Goal: Information Seeking & Learning: Understand process/instructions

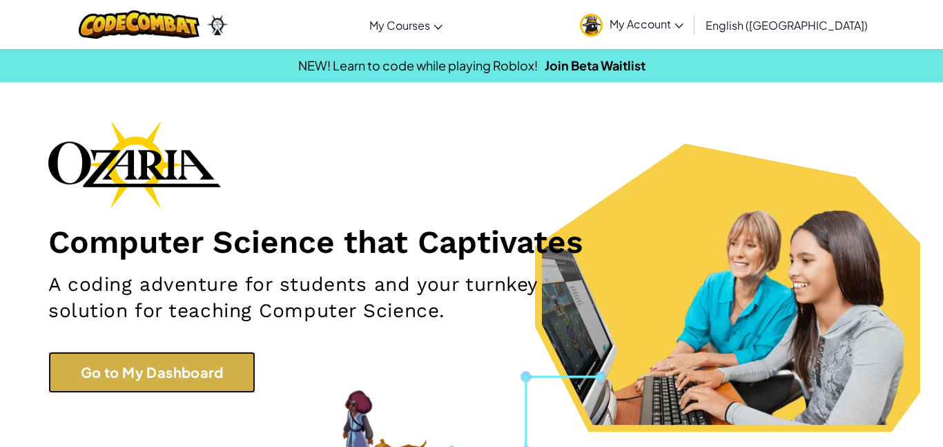
click at [200, 360] on link "Go to My Dashboard" at bounding box center [151, 371] width 207 height 41
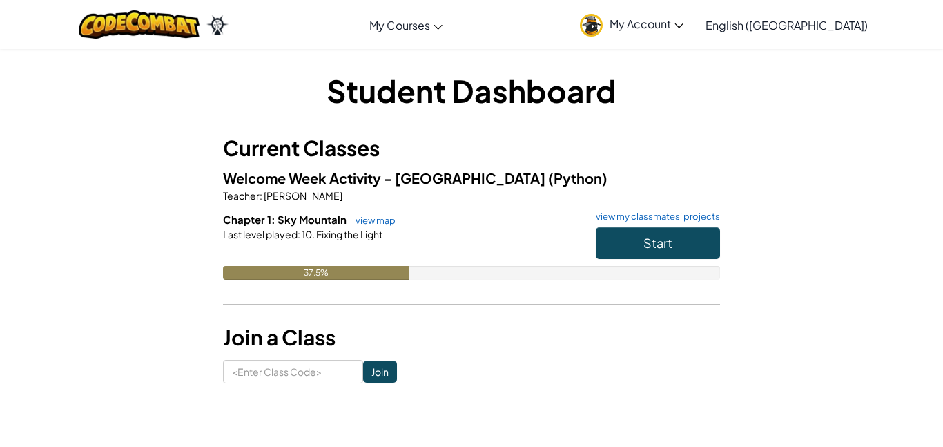
click at [347, 235] on span "Fixing the Light" at bounding box center [349, 234] width 68 height 12
click at [337, 237] on span "Fixing the Light" at bounding box center [349, 234] width 68 height 12
click at [360, 223] on link "view map" at bounding box center [372, 220] width 47 height 11
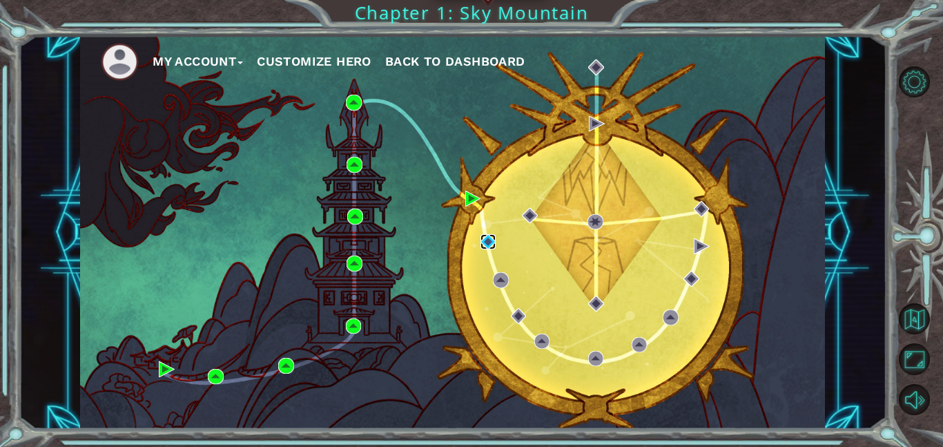
click at [489, 237] on img at bounding box center [488, 242] width 16 height 16
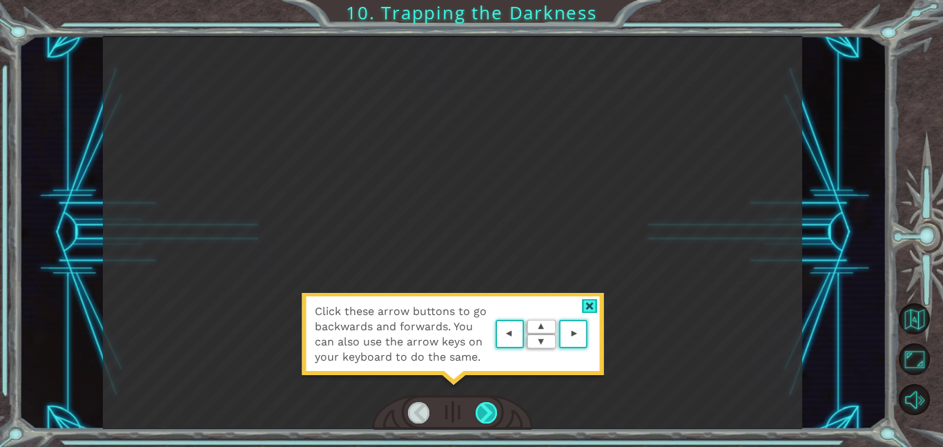
click at [488, 411] on div at bounding box center [487, 412] width 22 height 21
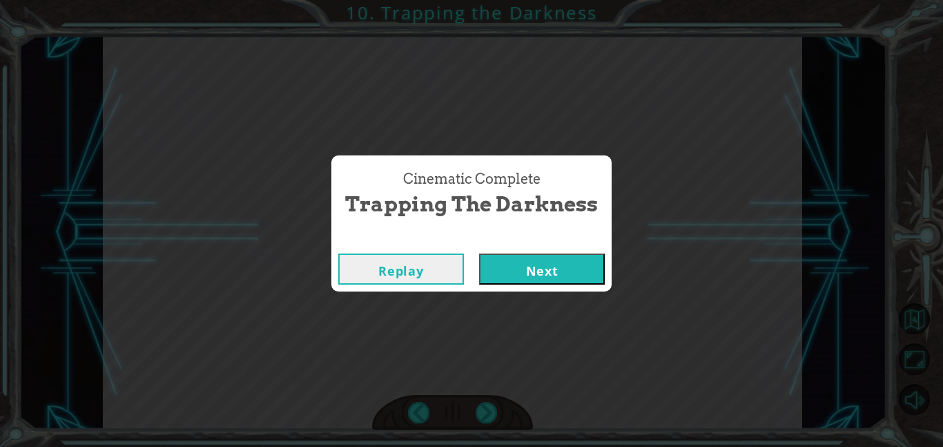
click at [566, 265] on button "Next" at bounding box center [542, 268] width 126 height 31
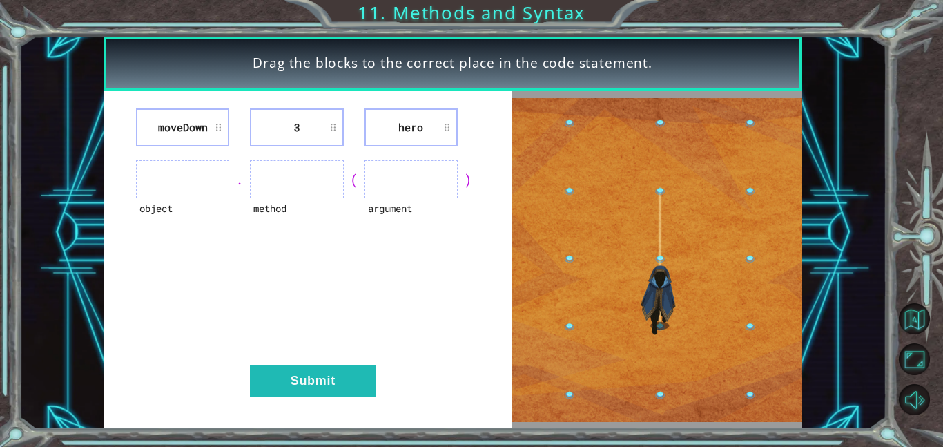
click at [269, 137] on li "3" at bounding box center [296, 127] width 93 height 38
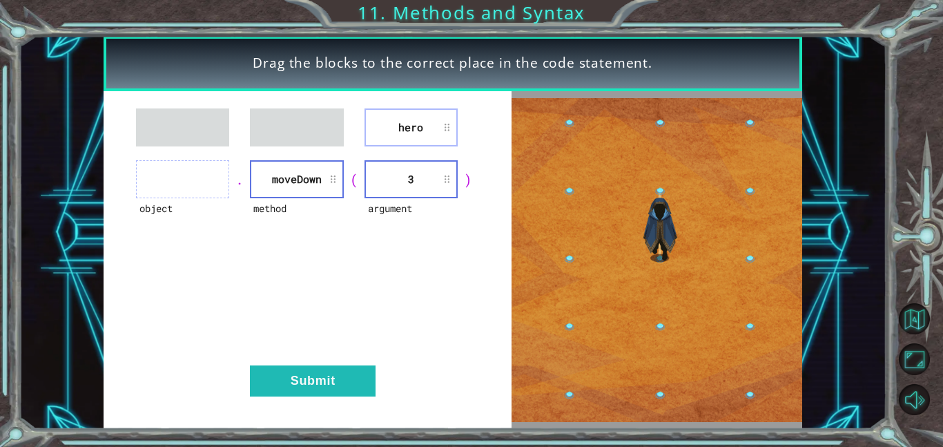
click at [387, 149] on div "hero object . method [GEOGRAPHIC_DATA] ( argument 3 ) Submit" at bounding box center [308, 260] width 408 height 338
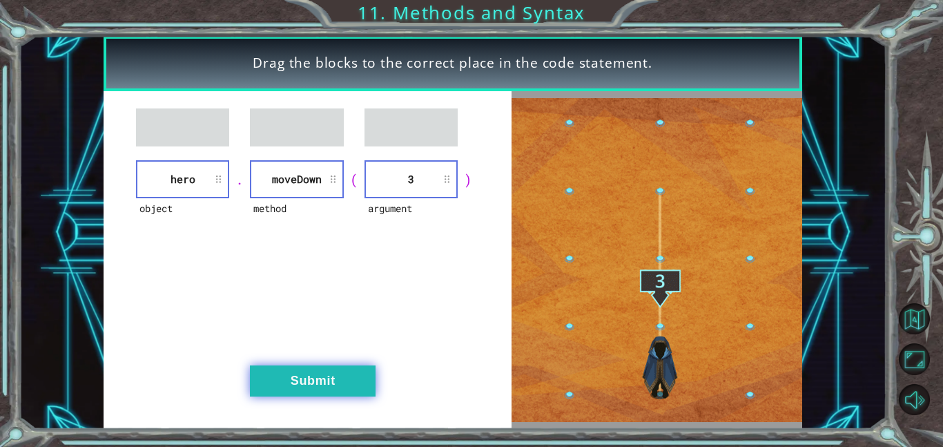
click at [334, 375] on button "Submit" at bounding box center [313, 380] width 126 height 31
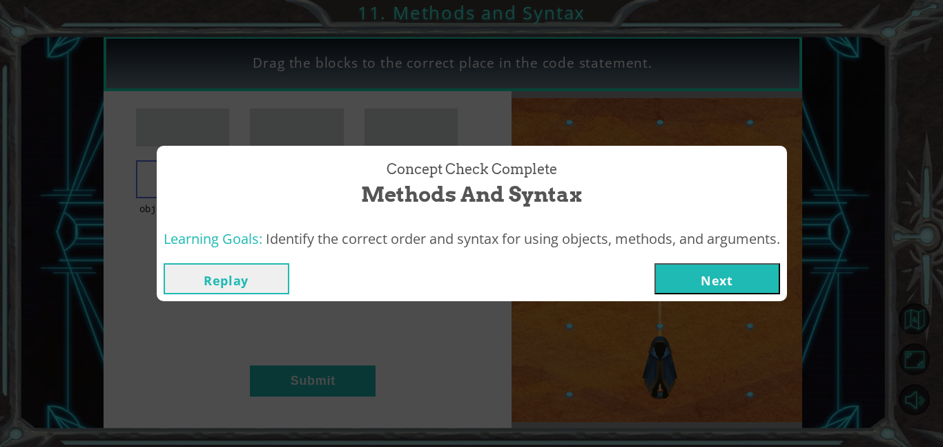
click at [700, 281] on button "Next" at bounding box center [717, 278] width 126 height 31
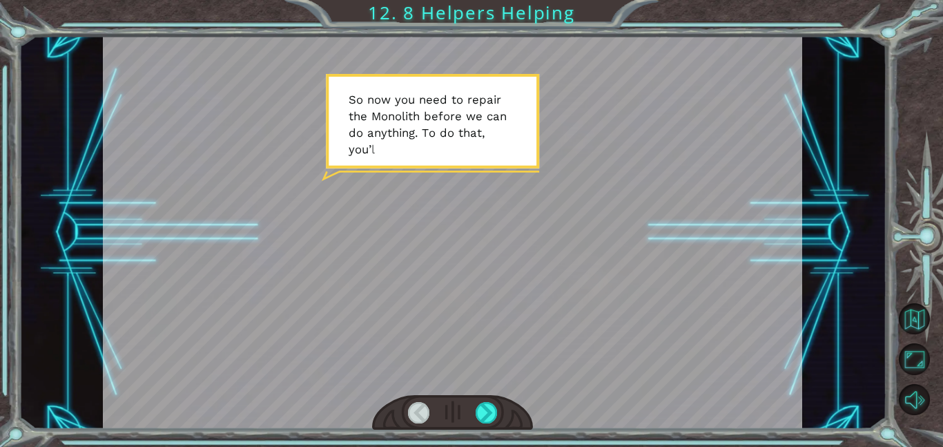
click at [420, 420] on div at bounding box center [419, 412] width 22 height 21
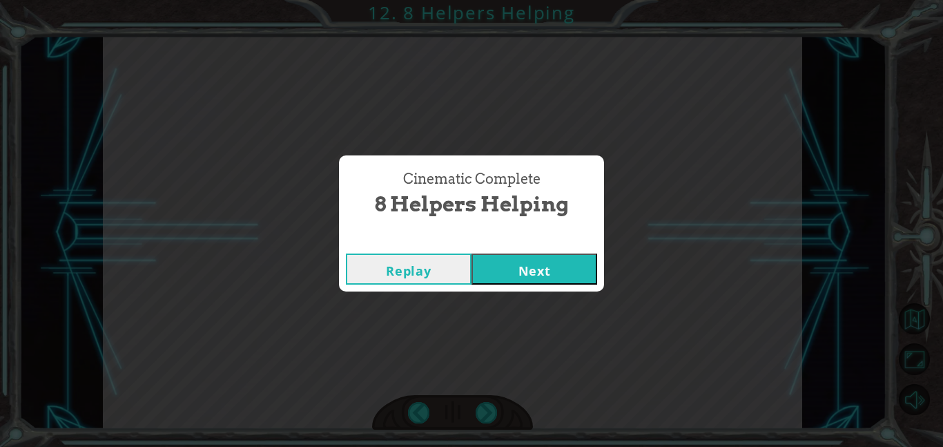
click at [518, 262] on button "Next" at bounding box center [535, 268] width 126 height 31
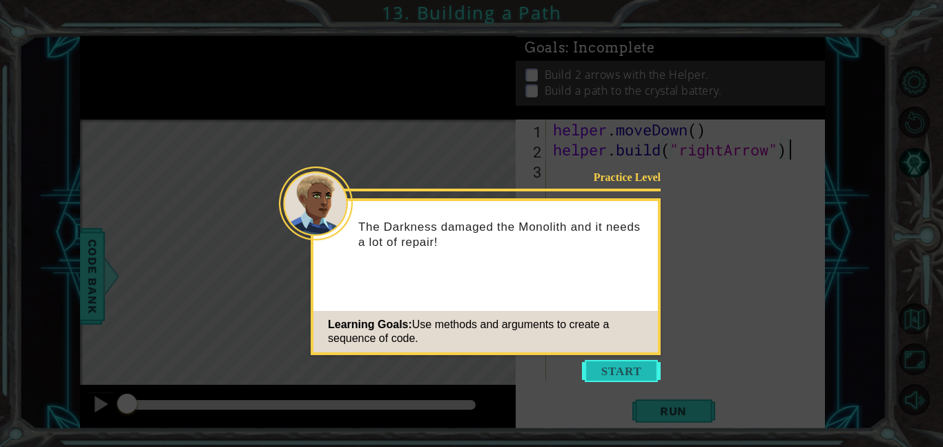
click at [616, 369] on button "Start" at bounding box center [621, 371] width 79 height 22
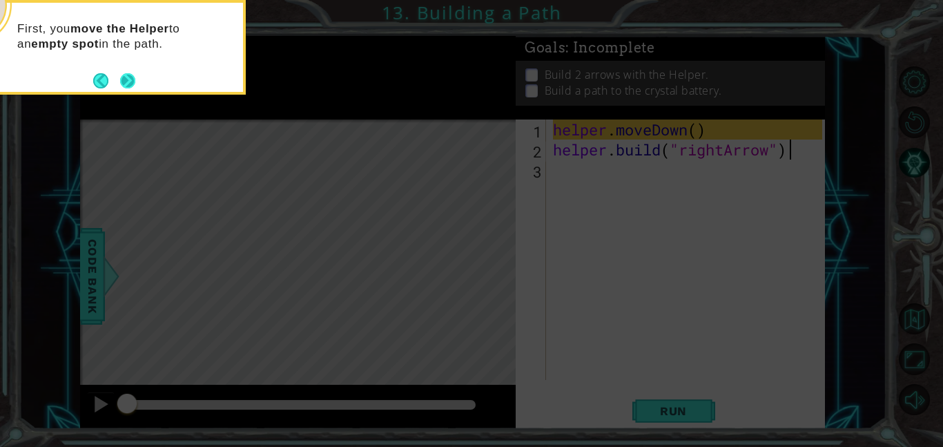
click at [121, 81] on button "Next" at bounding box center [128, 80] width 19 height 19
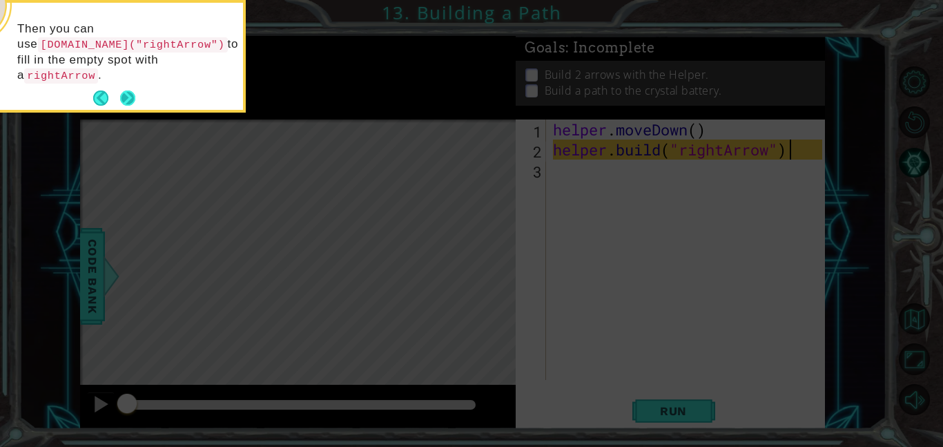
click at [124, 90] on button "Next" at bounding box center [127, 97] width 15 height 15
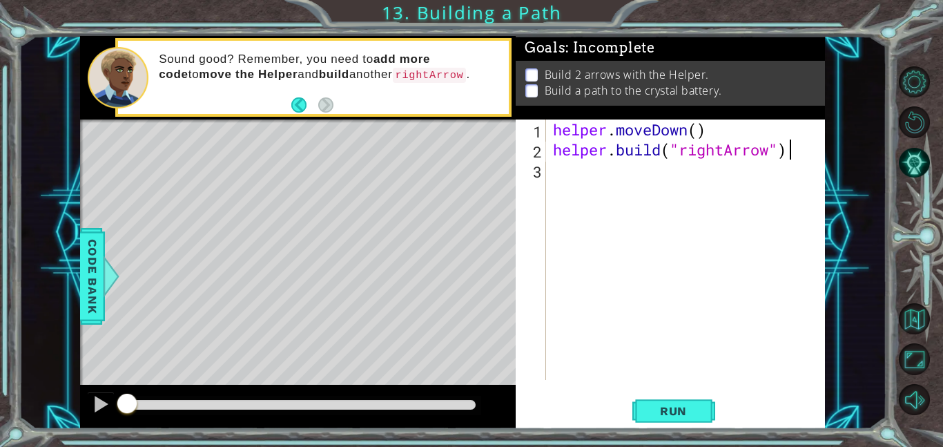
click at [481, 256] on div "Level Map" at bounding box center [399, 322] width 638 height 407
click at [561, 181] on div "helper . moveDown ( ) helper . build ( "rightArrow" )" at bounding box center [689, 269] width 279 height 300
drag, startPoint x: 474, startPoint y: 213, endPoint x: 398, endPoint y: 233, distance: 79.2
click at [398, 233] on div "Level Map" at bounding box center [399, 322] width 638 height 407
click at [697, 408] on span "Run" at bounding box center [673, 411] width 55 height 14
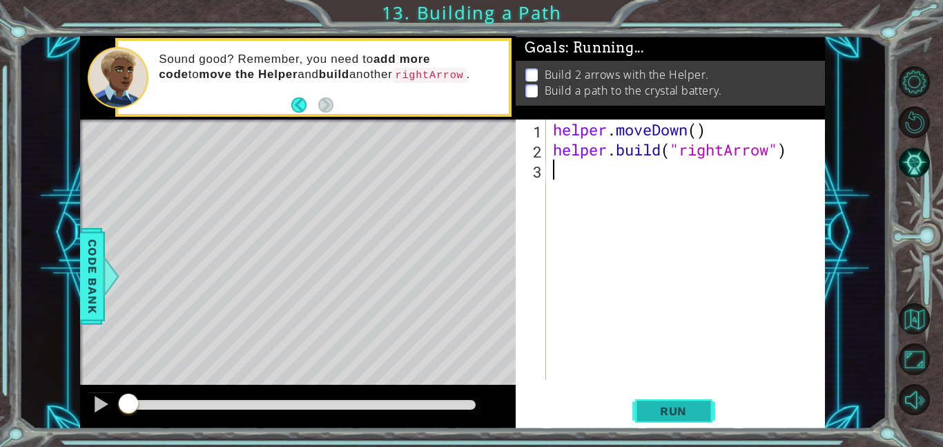
click at [697, 408] on span "Run" at bounding box center [673, 411] width 55 height 14
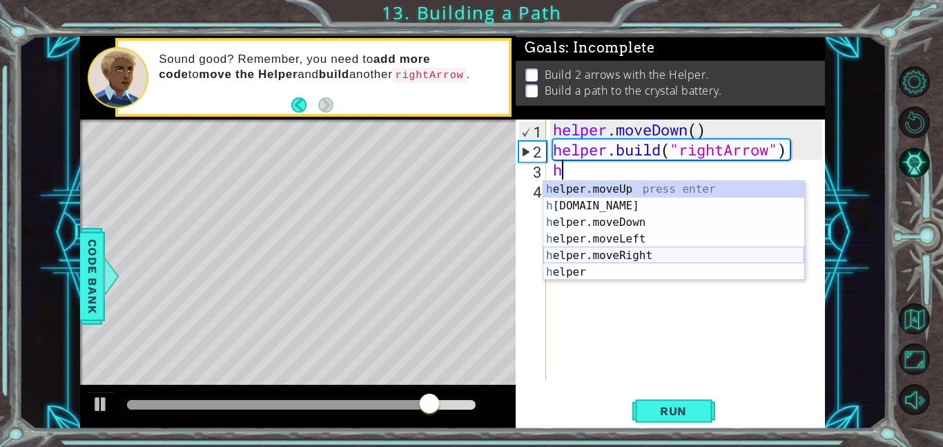
click at [598, 251] on div "h elper.moveUp press enter h [DOMAIN_NAME] press enter h elper.moveDown press e…" at bounding box center [673, 247] width 261 height 133
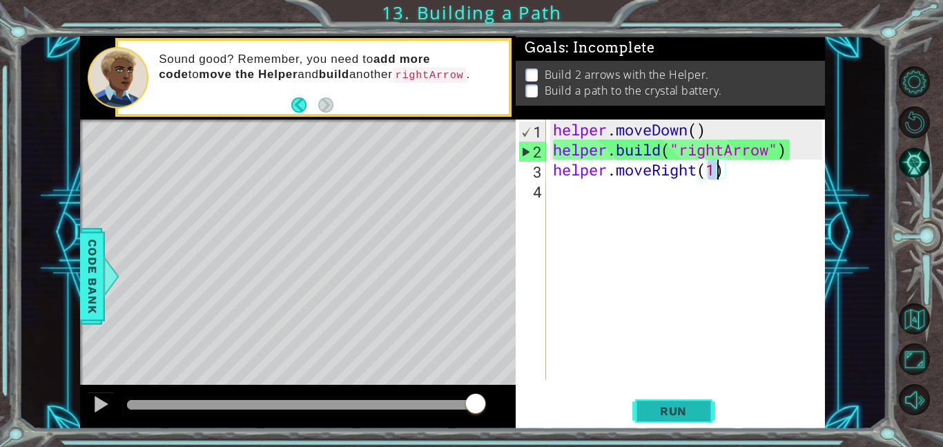
click at [667, 413] on span "Run" at bounding box center [673, 411] width 55 height 14
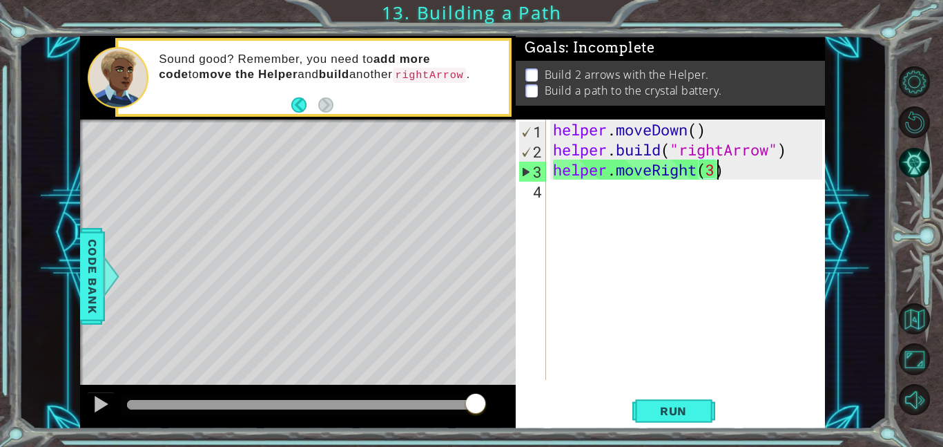
scroll to position [0, 7]
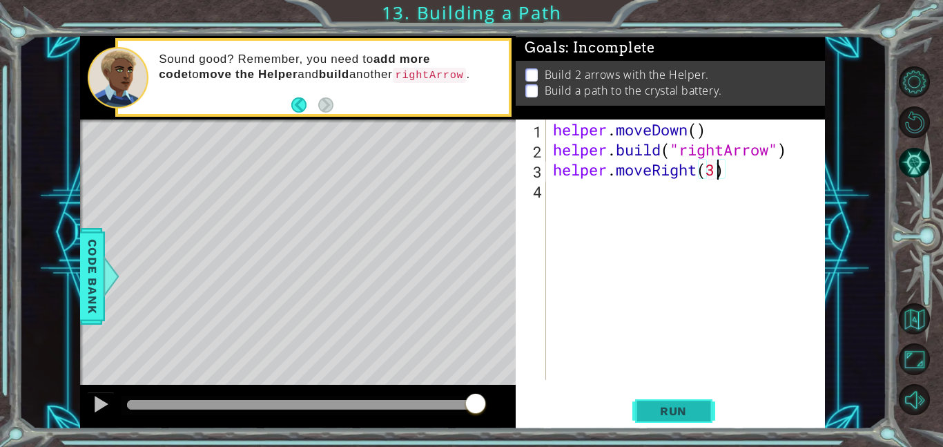
click at [686, 408] on span "Run" at bounding box center [673, 411] width 55 height 14
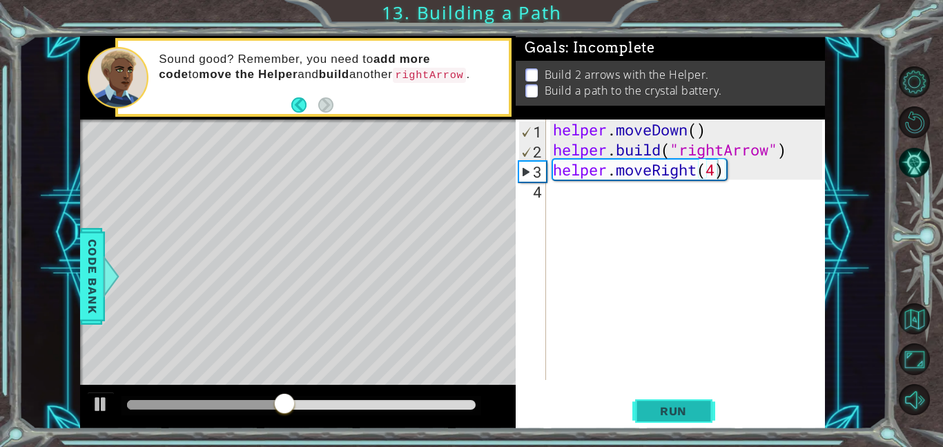
click at [659, 402] on button "Run" at bounding box center [673, 410] width 83 height 31
type textarea "helper.moveRight(2)"
click at [678, 416] on span "Run" at bounding box center [673, 411] width 55 height 14
click at [604, 208] on div "helper . moveDown ( ) helper . build ( "rightArrow" ) helper . moveRight ( 2 )" at bounding box center [689, 269] width 279 height 300
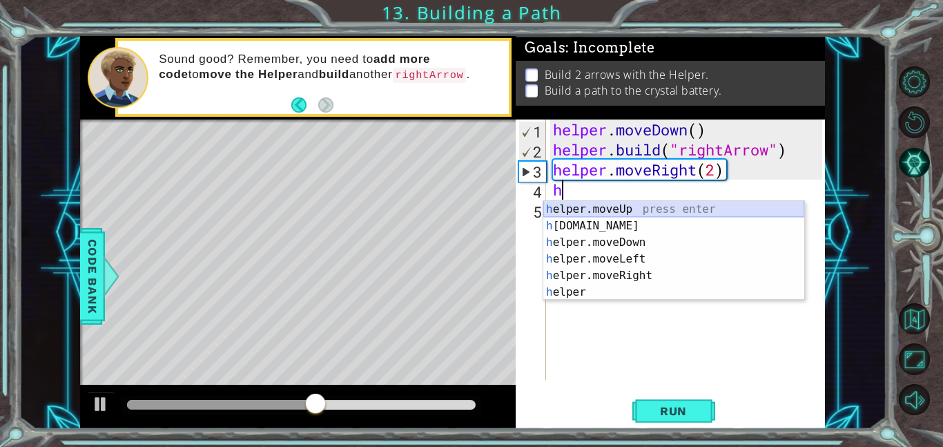
click at [617, 206] on div "h elper.moveUp press enter h [DOMAIN_NAME] press enter h elper.moveDown press e…" at bounding box center [673, 267] width 261 height 133
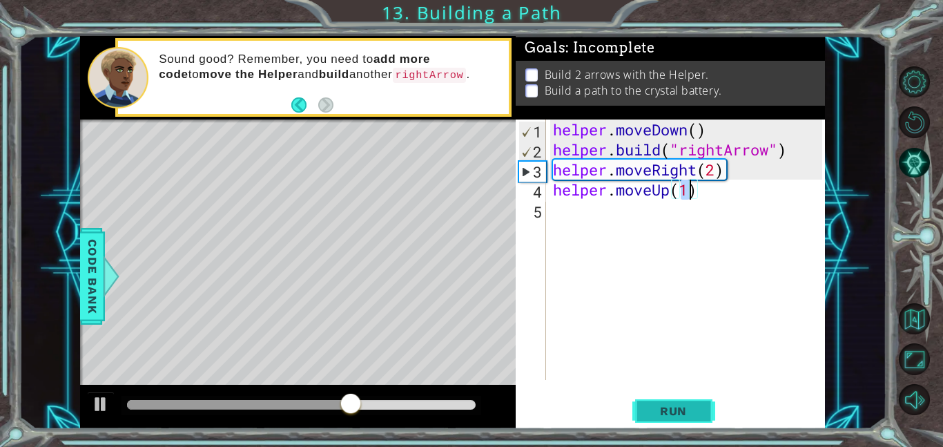
type textarea "helper.moveUp(1)"
click at [681, 416] on span "Run" at bounding box center [673, 411] width 55 height 14
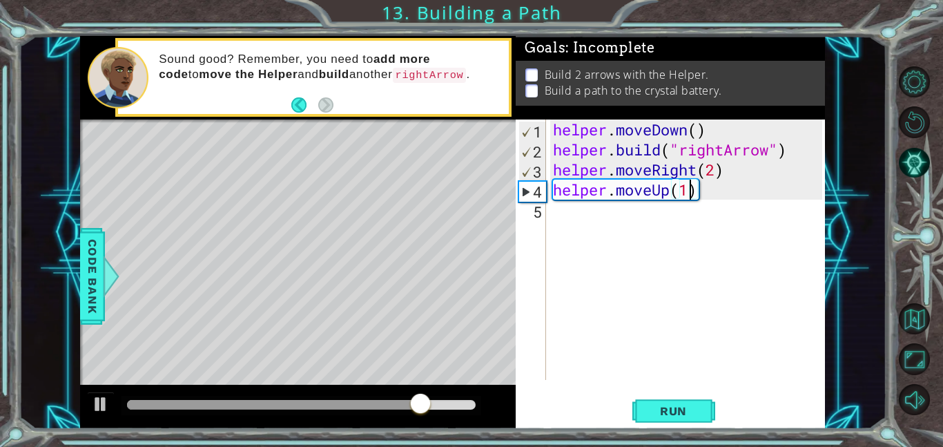
click at [588, 217] on div "helper . moveDown ( ) helper . build ( "rightArrow" ) helper . moveRight ( 2 ) …" at bounding box center [689, 269] width 279 height 300
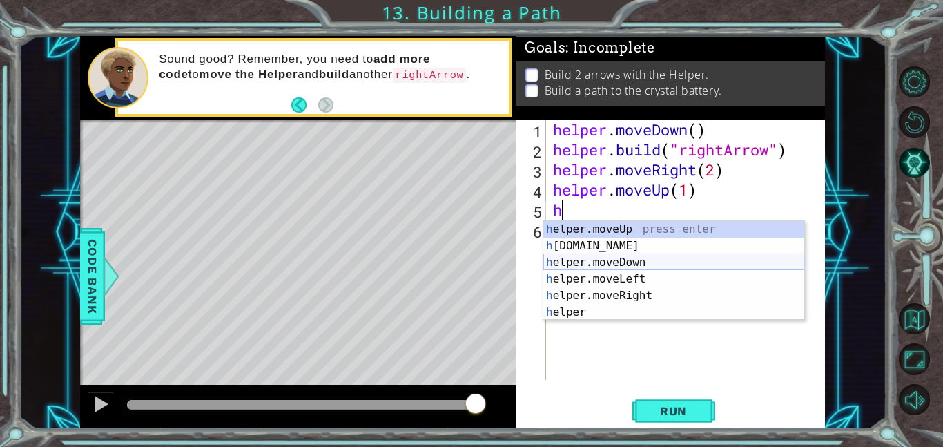
click at [604, 266] on div "h elper.moveUp press enter h [DOMAIN_NAME] press enter h elper.moveDown press e…" at bounding box center [673, 287] width 261 height 133
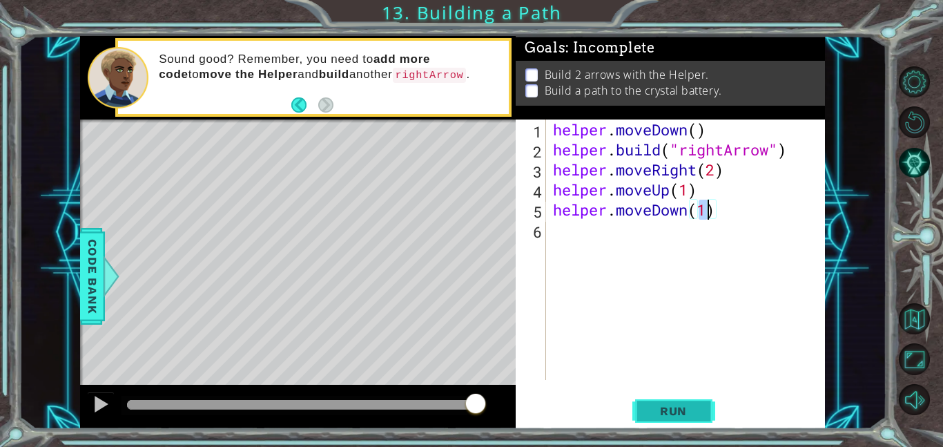
type textarea "helper.moveDown(1)"
click at [657, 408] on span "Run" at bounding box center [673, 411] width 55 height 14
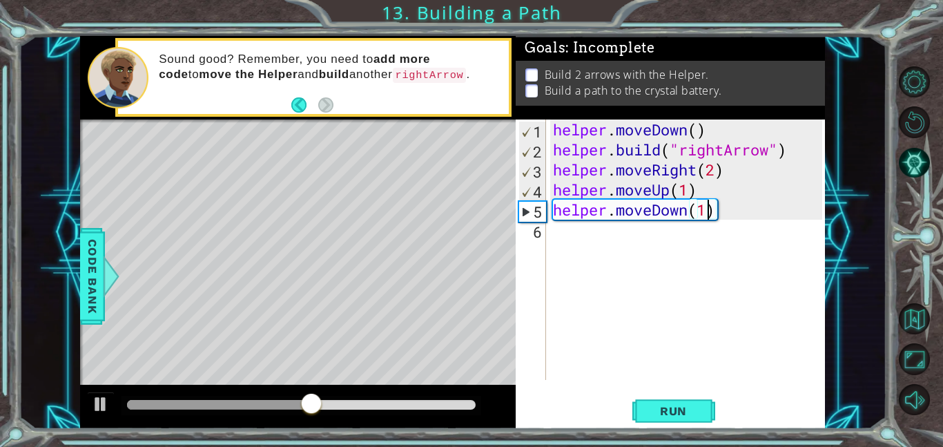
click at [639, 233] on div "helper . moveDown ( ) helper . build ( "rightArrow" ) helper . moveRight ( 2 ) …" at bounding box center [689, 269] width 279 height 300
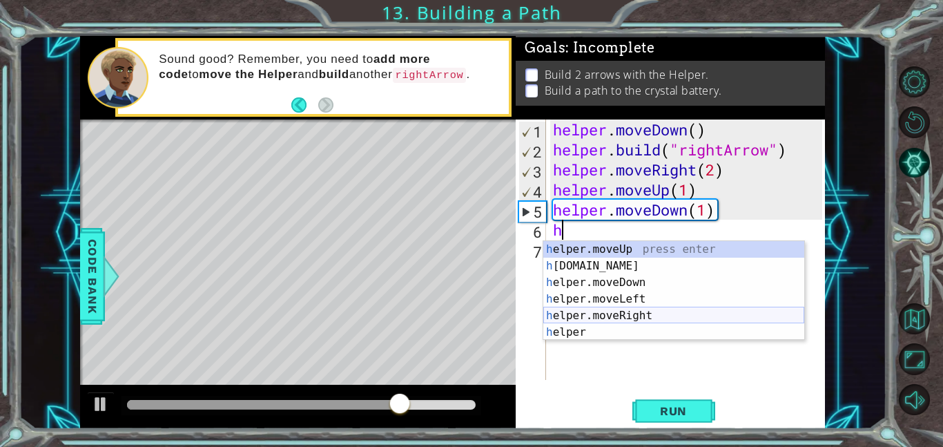
click at [631, 313] on div "h elper.moveUp press enter h [DOMAIN_NAME] press enter h elper.moveDown press e…" at bounding box center [673, 307] width 261 height 133
type textarea "helper.moveRight(1)"
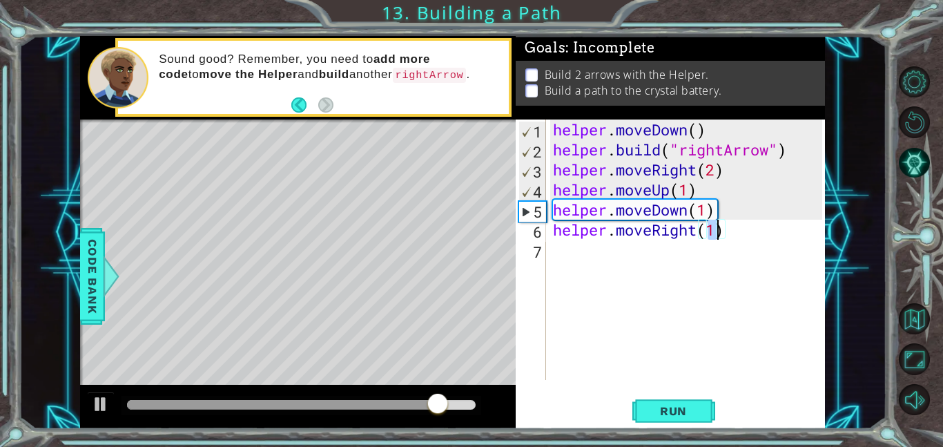
click at [628, 263] on div "helper . moveDown ( ) helper . build ( "rightArrow" ) helper . moveRight ( 2 ) …" at bounding box center [689, 269] width 279 height 300
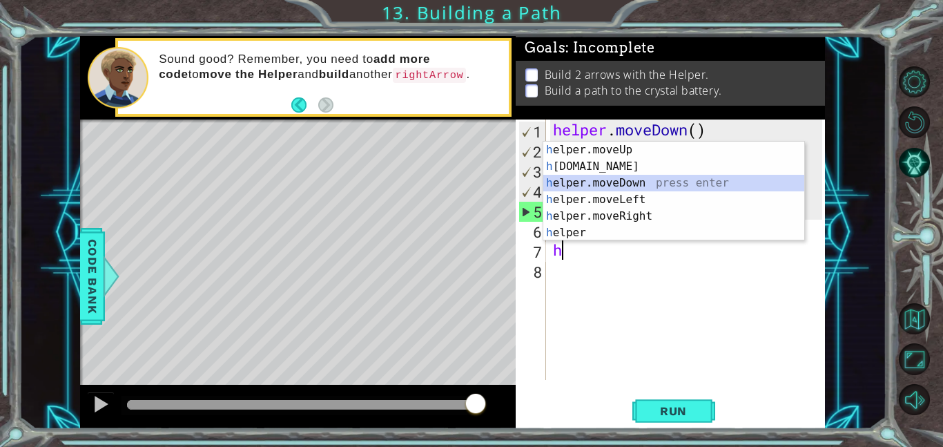
click at [656, 187] on div "h elper.moveUp press enter h [DOMAIN_NAME] press enter h elper.moveDown press e…" at bounding box center [673, 208] width 261 height 133
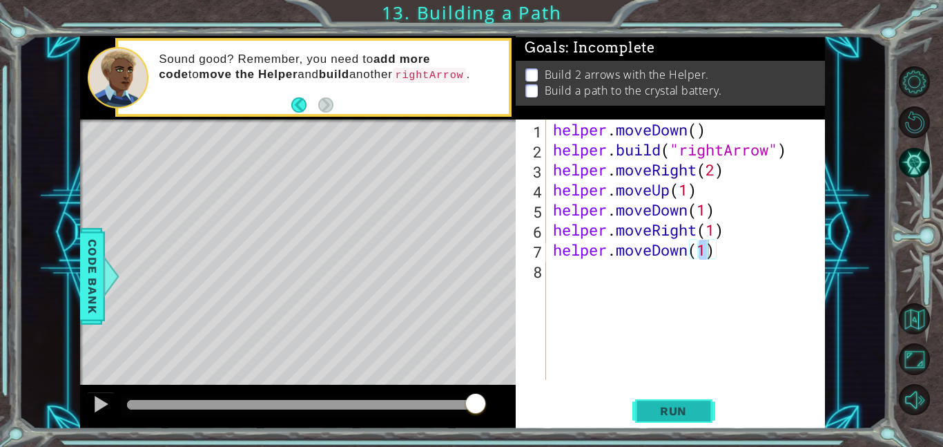
click at [668, 408] on span "Run" at bounding box center [673, 411] width 55 height 14
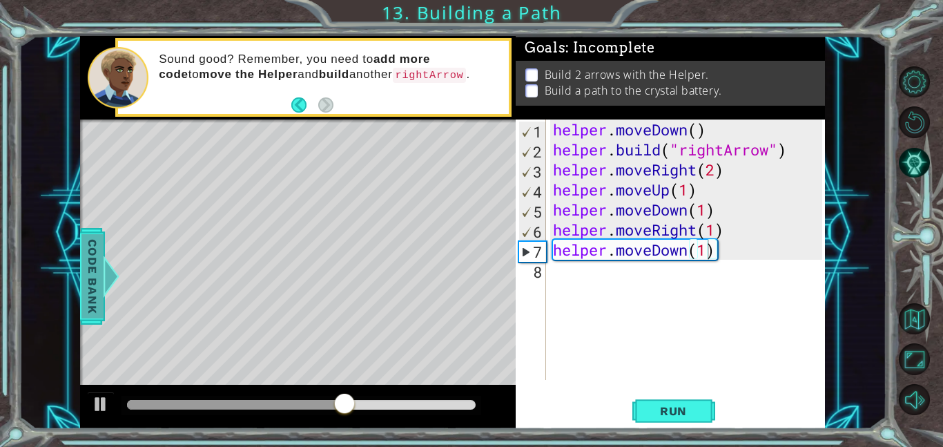
click at [91, 280] on span "Code Bank" at bounding box center [92, 276] width 22 height 84
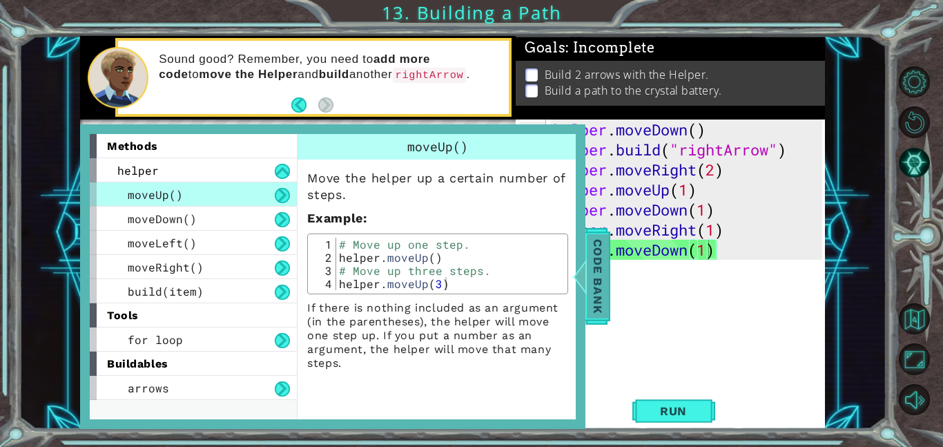
click at [588, 270] on span "Code Bank" at bounding box center [598, 276] width 22 height 84
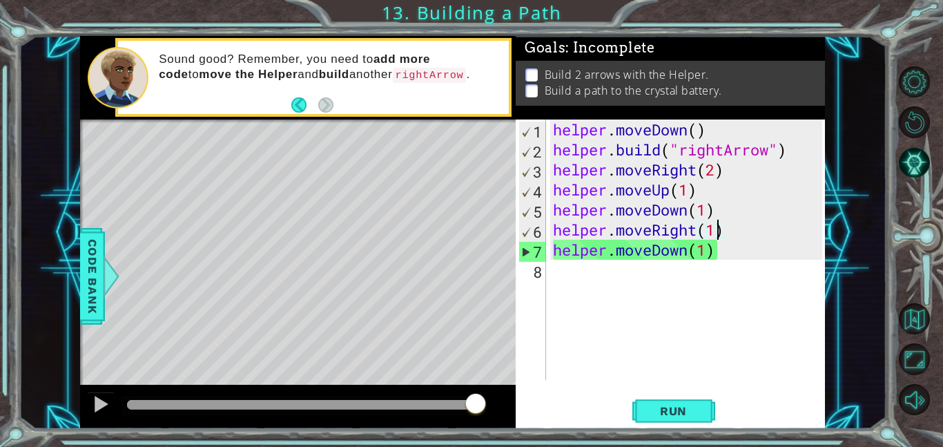
click at [717, 233] on div "helper . moveDown ( ) helper . build ( "rightArrow" ) helper . moveRight ( 2 ) …" at bounding box center [689, 269] width 279 height 300
drag, startPoint x: 717, startPoint y: 233, endPoint x: 539, endPoint y: 242, distance: 177.6
click at [539, 242] on div "helper.moveRight(1) 1 2 3 4 5 6 7 8 helper . moveDown ( ) helper . build ( "rig…" at bounding box center [669, 249] width 307 height 260
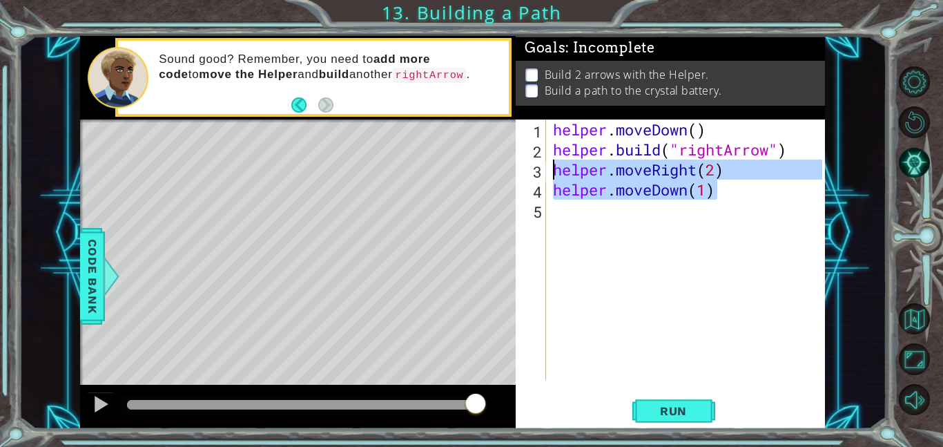
drag, startPoint x: 718, startPoint y: 197, endPoint x: 557, endPoint y: 172, distance: 162.8
click at [557, 172] on div "helper . moveDown ( ) helper . build ( "rightArrow" ) helper . moveRight ( 2 ) …" at bounding box center [689, 269] width 279 height 300
type textarea "helper.moveRight(2) helper.moveDown(1)"
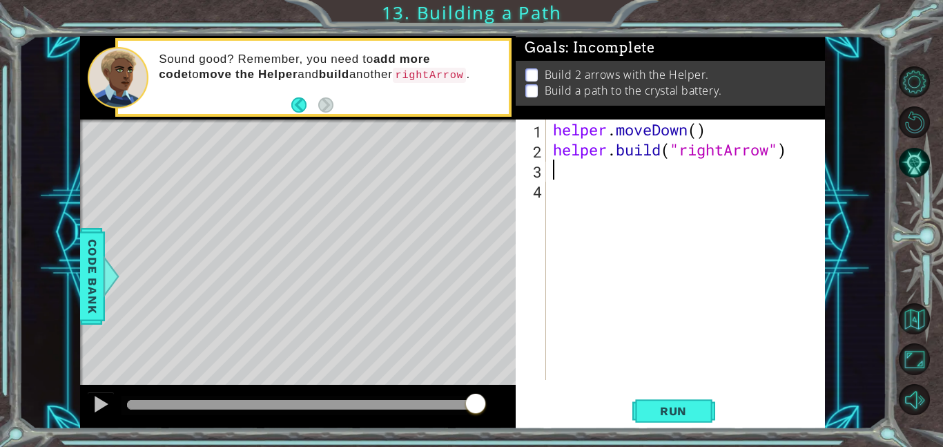
scroll to position [0, 0]
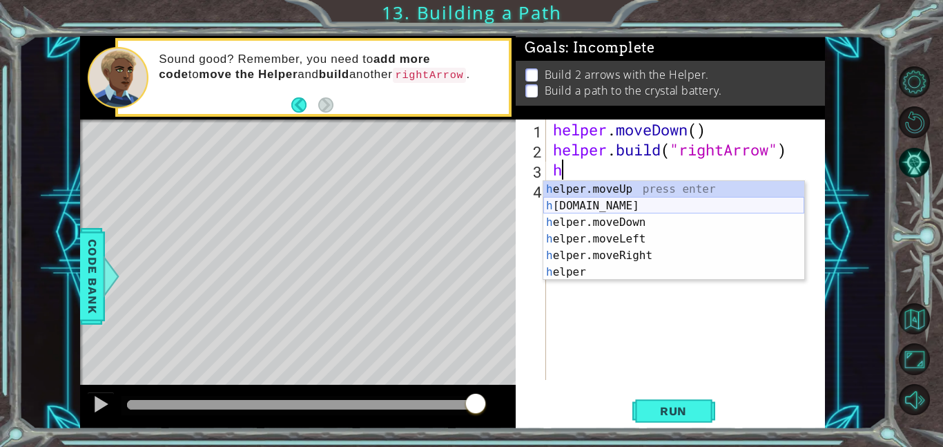
click at [623, 207] on div "h elper.moveUp press enter h [DOMAIN_NAME] press enter h elper.moveDown press e…" at bounding box center [673, 247] width 261 height 133
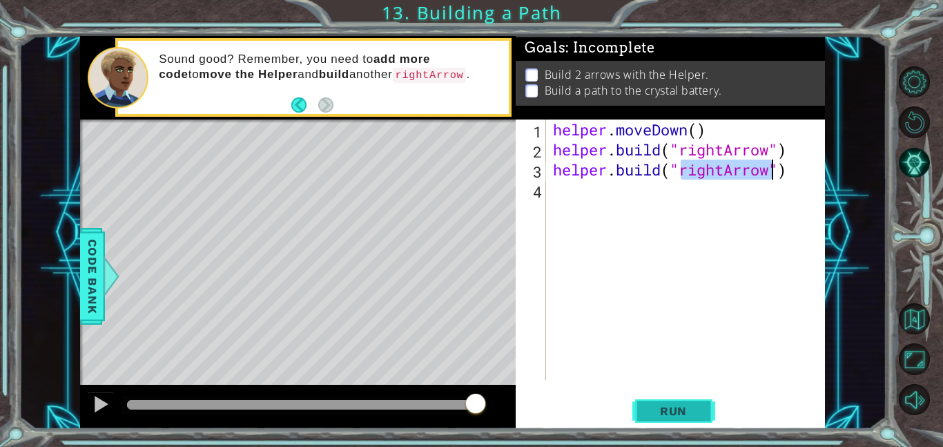
type textarea "[DOMAIN_NAME]("rightArrow")"
click at [692, 414] on span "Run" at bounding box center [673, 411] width 55 height 14
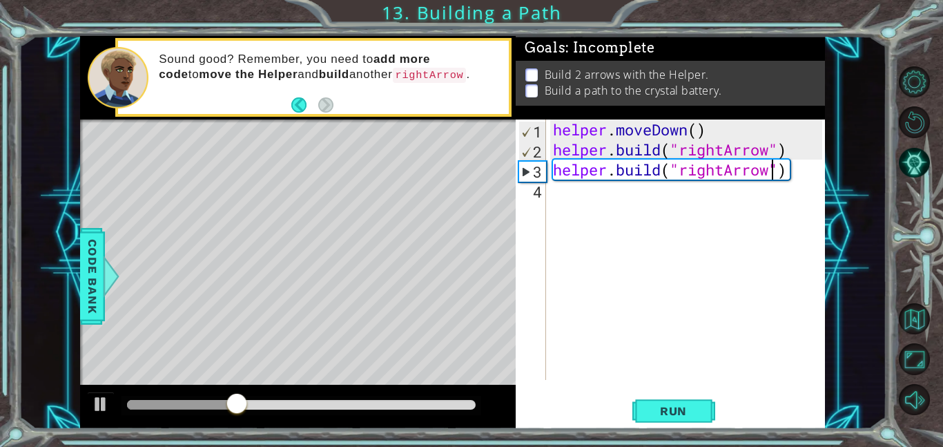
click at [575, 188] on div "helper . moveDown ( ) helper . build ( "rightArrow" ) helper . build ( "rightAr…" at bounding box center [689, 269] width 279 height 300
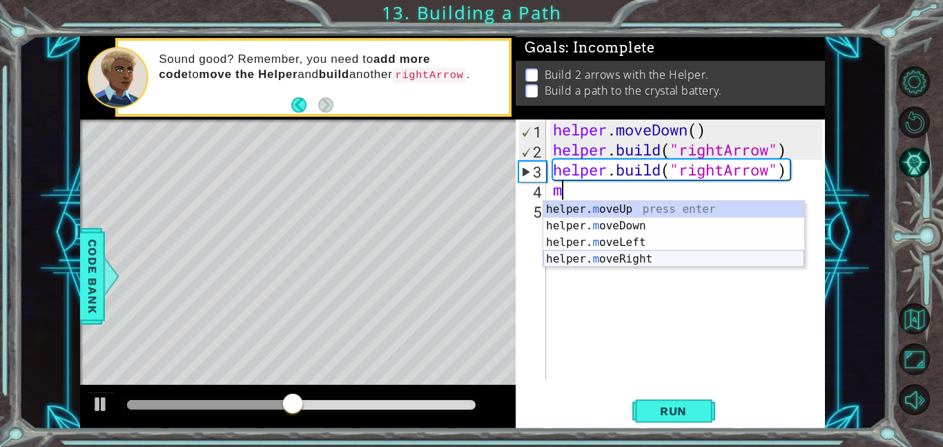
click at [635, 254] on div "helper. m oveUp press enter helper. m oveDown press enter helper. m oveLeft pre…" at bounding box center [673, 250] width 261 height 99
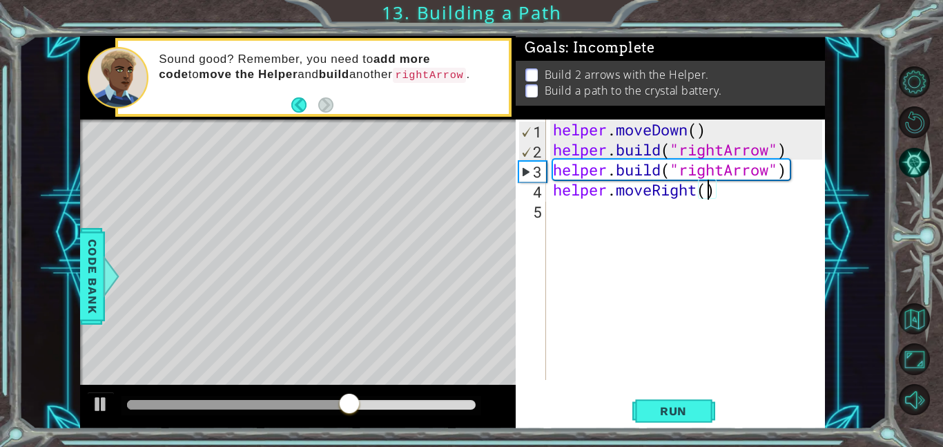
scroll to position [0, 7]
click at [683, 416] on span "Run" at bounding box center [673, 411] width 55 height 14
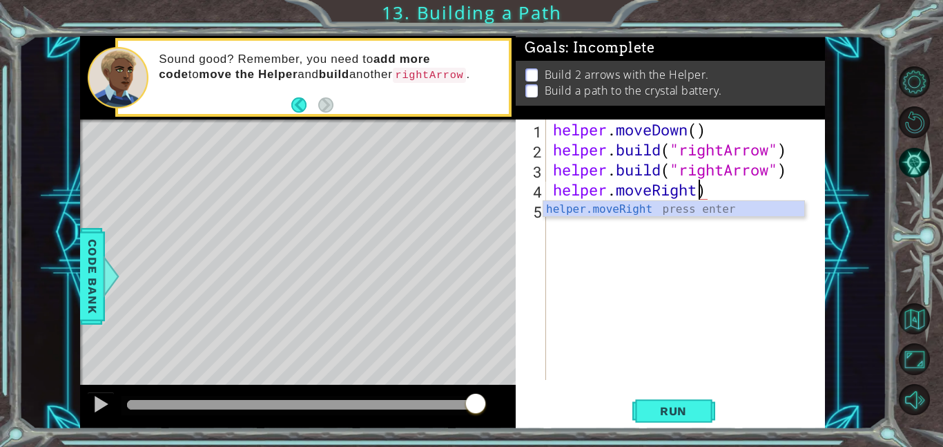
scroll to position [0, 6]
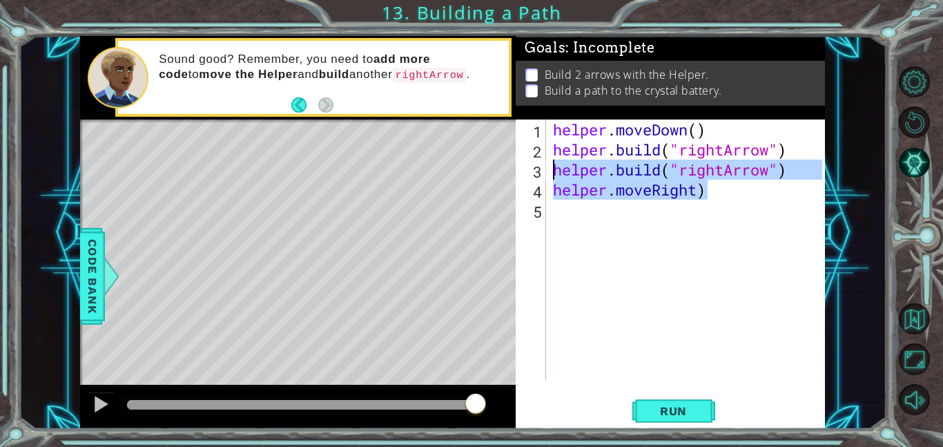
drag, startPoint x: 724, startPoint y: 189, endPoint x: 509, endPoint y: 168, distance: 216.4
click at [509, 168] on div "1 ההההההההההההההההההההההההההההההההההההההההההההההההההההההההההההההההההההההההההההה…" at bounding box center [452, 232] width 745 height 393
type textarea "[DOMAIN_NAME]("rightArrow") helper.moveRight)"
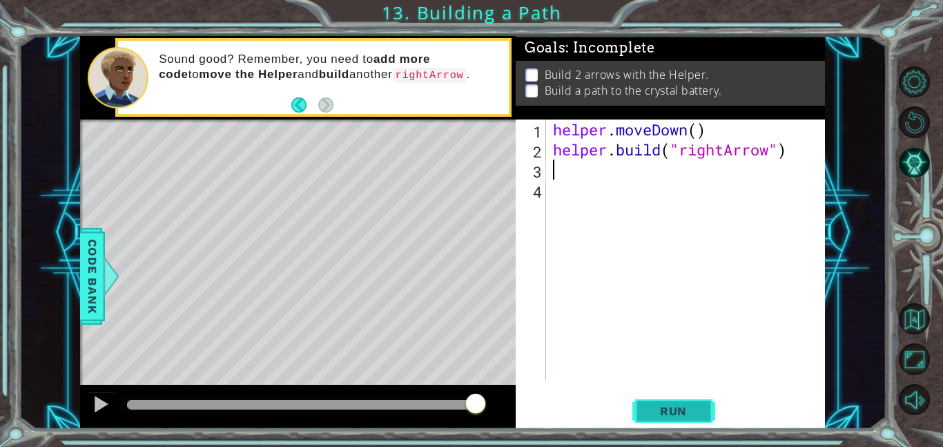
click at [644, 411] on button "Run" at bounding box center [673, 410] width 83 height 31
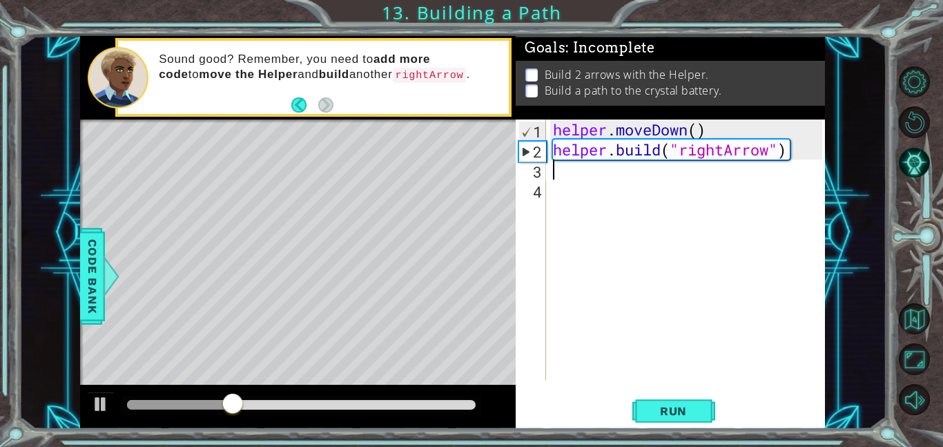
click at [188, 233] on div "Level Map" at bounding box center [399, 322] width 638 height 407
click at [101, 280] on span "Code Bank" at bounding box center [92, 276] width 22 height 84
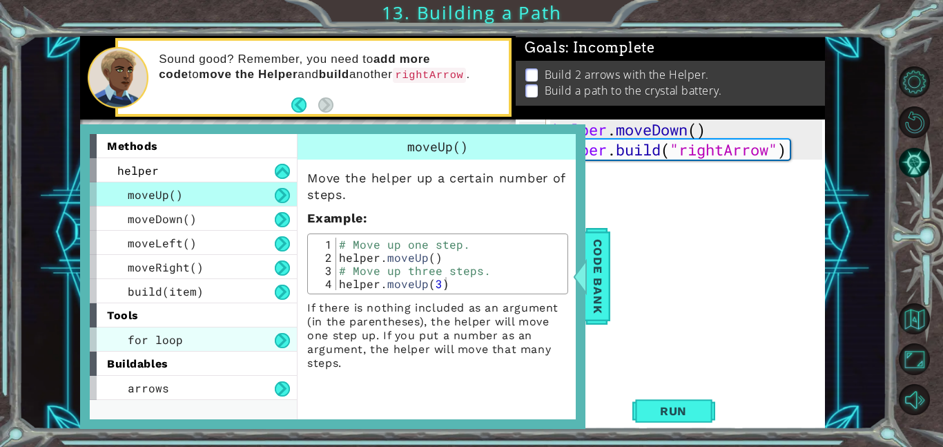
click at [154, 346] on span "for loop" at bounding box center [155, 339] width 55 height 14
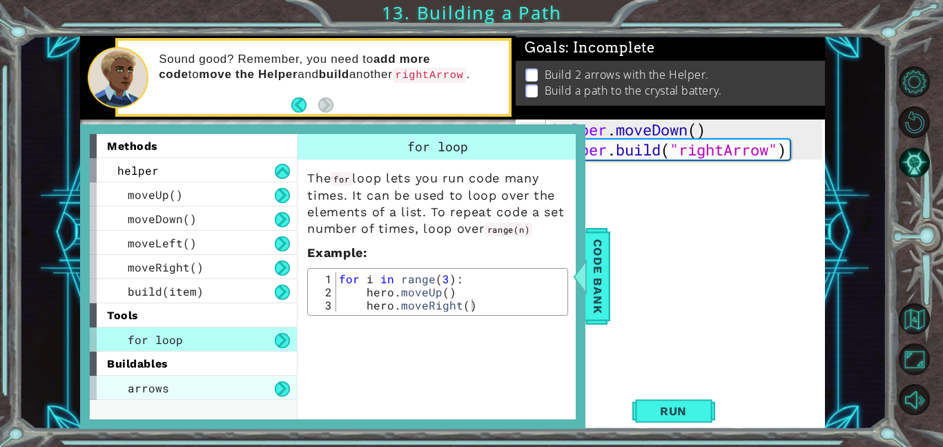
click at [212, 387] on div "arrows" at bounding box center [193, 388] width 207 height 24
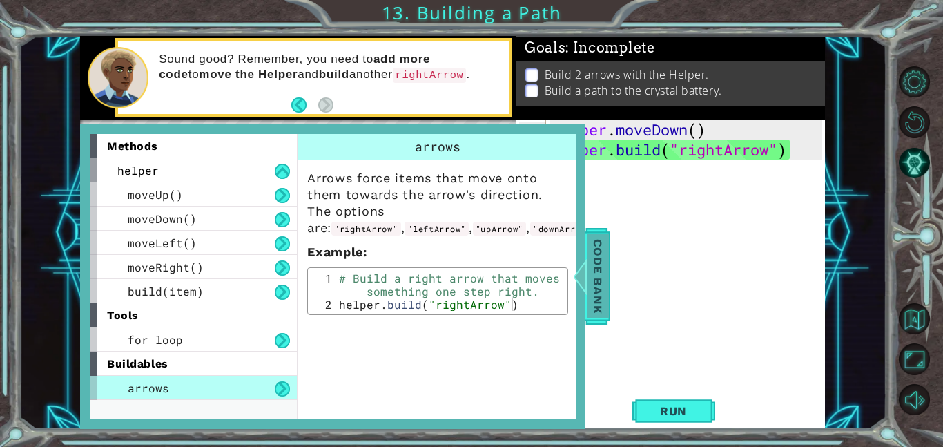
click at [603, 249] on span "Code Bank" at bounding box center [598, 276] width 22 height 84
